Goal: Navigation & Orientation: Find specific page/section

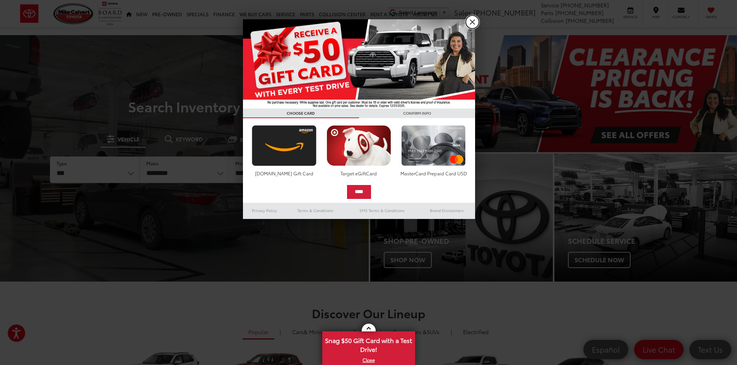
click at [474, 20] on link "X" at bounding box center [471, 21] width 13 height 13
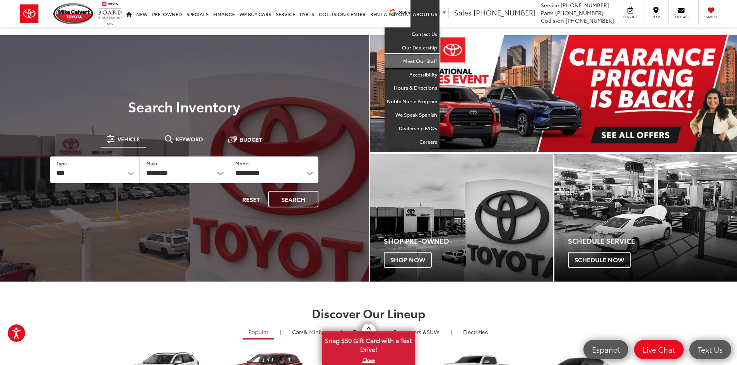
click at [403, 65] on link "Meet Our Staff" at bounding box center [411, 62] width 55 height 14
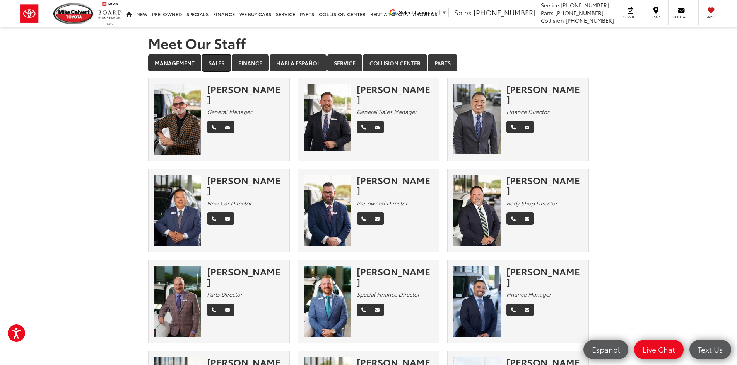
click at [216, 58] on link "Sales" at bounding box center [216, 63] width 29 height 17
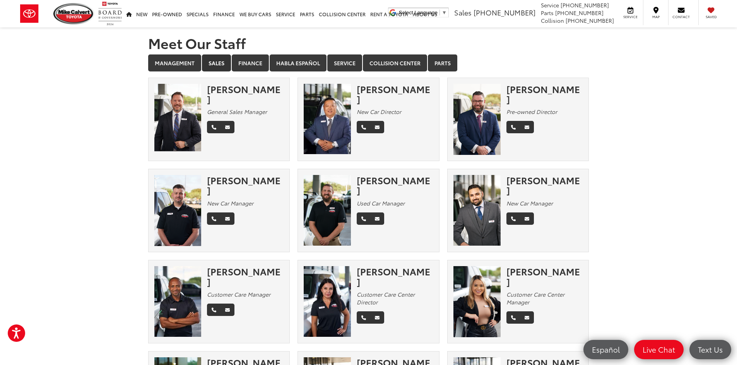
drag, startPoint x: 616, startPoint y: 220, endPoint x: 585, endPoint y: 87, distance: 136.3
drag, startPoint x: 663, startPoint y: 186, endPoint x: 235, endPoint y: 31, distance: 455.1
drag, startPoint x: 126, startPoint y: 10, endPoint x: 129, endPoint y: 0, distance: 9.9
click at [126, 10] on link "Home" at bounding box center [129, 13] width 10 height 27
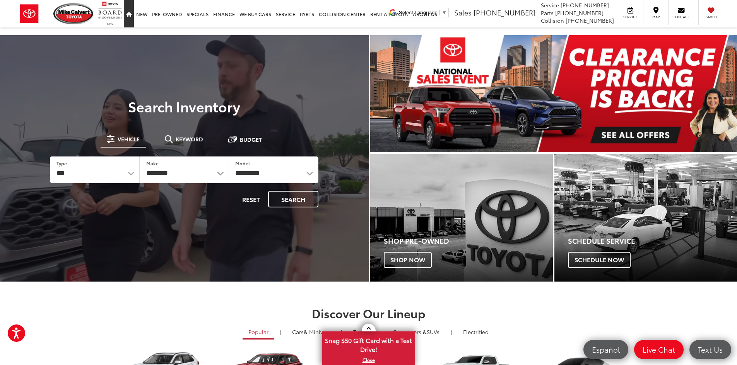
click at [129, 17] on link "Home" at bounding box center [129, 13] width 10 height 27
